Goal: Information Seeking & Learning: Learn about a topic

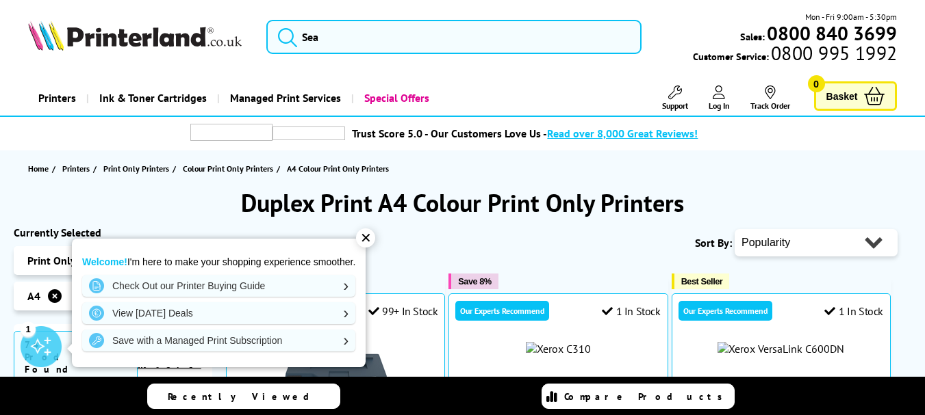
scroll to position [958, 0]
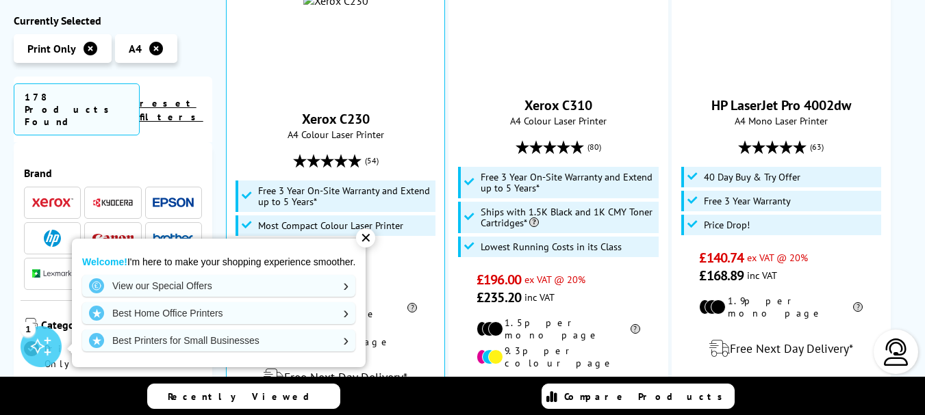
scroll to position [958, 0]
